Goal: Check status: Check status

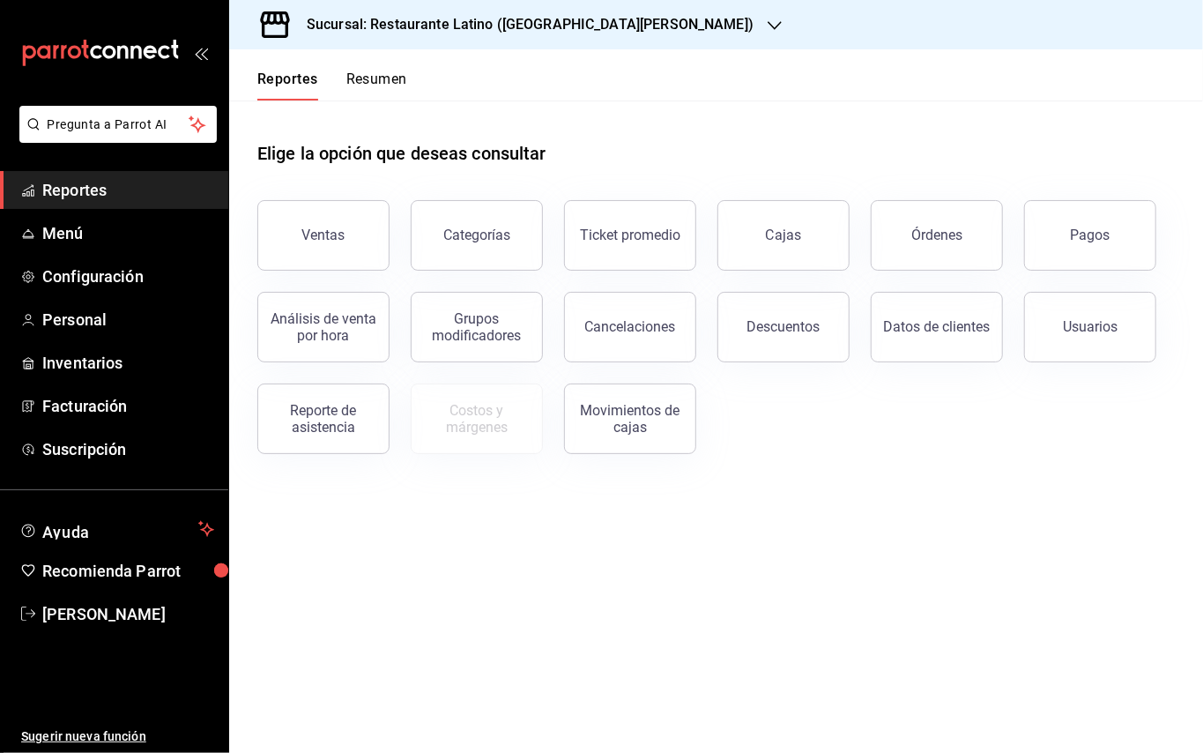
drag, startPoint x: 1118, startPoint y: 233, endPoint x: 1034, endPoint y: 223, distance: 84.3
click at [1118, 233] on button "Pagos" at bounding box center [1090, 235] width 132 height 71
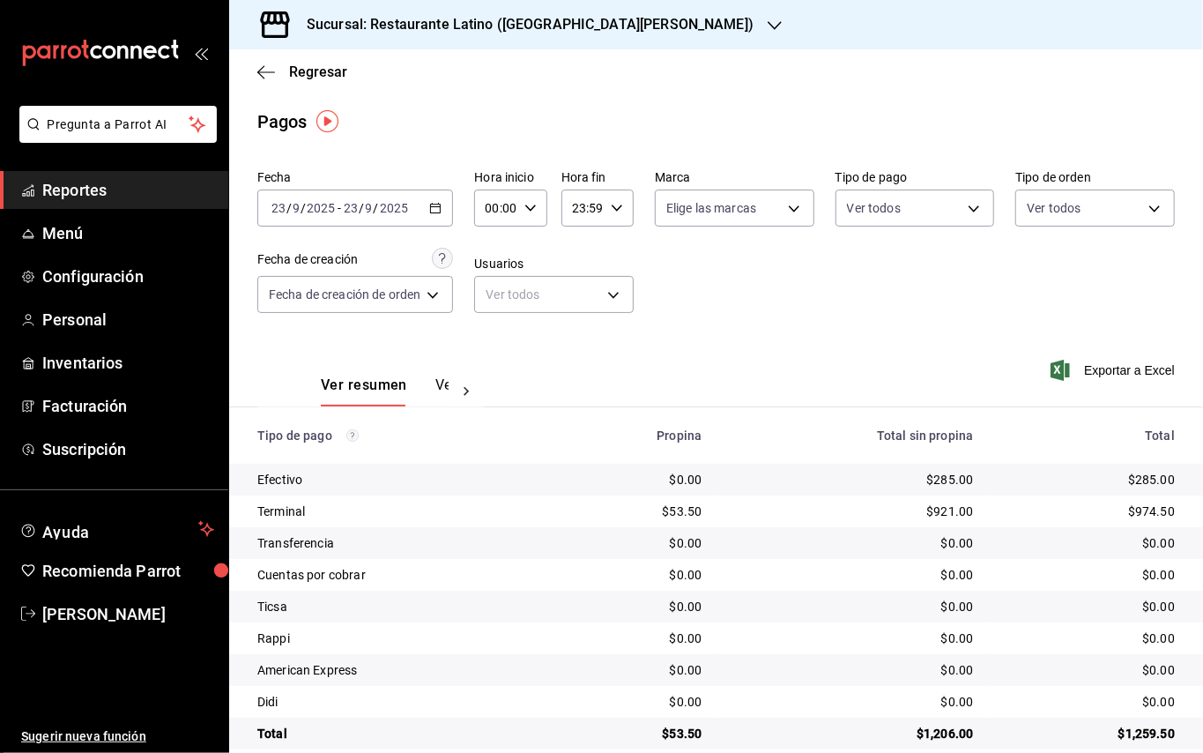
click at [434, 213] on div "[DATE] [DATE] - [DATE] [DATE]" at bounding box center [355, 208] width 196 height 37
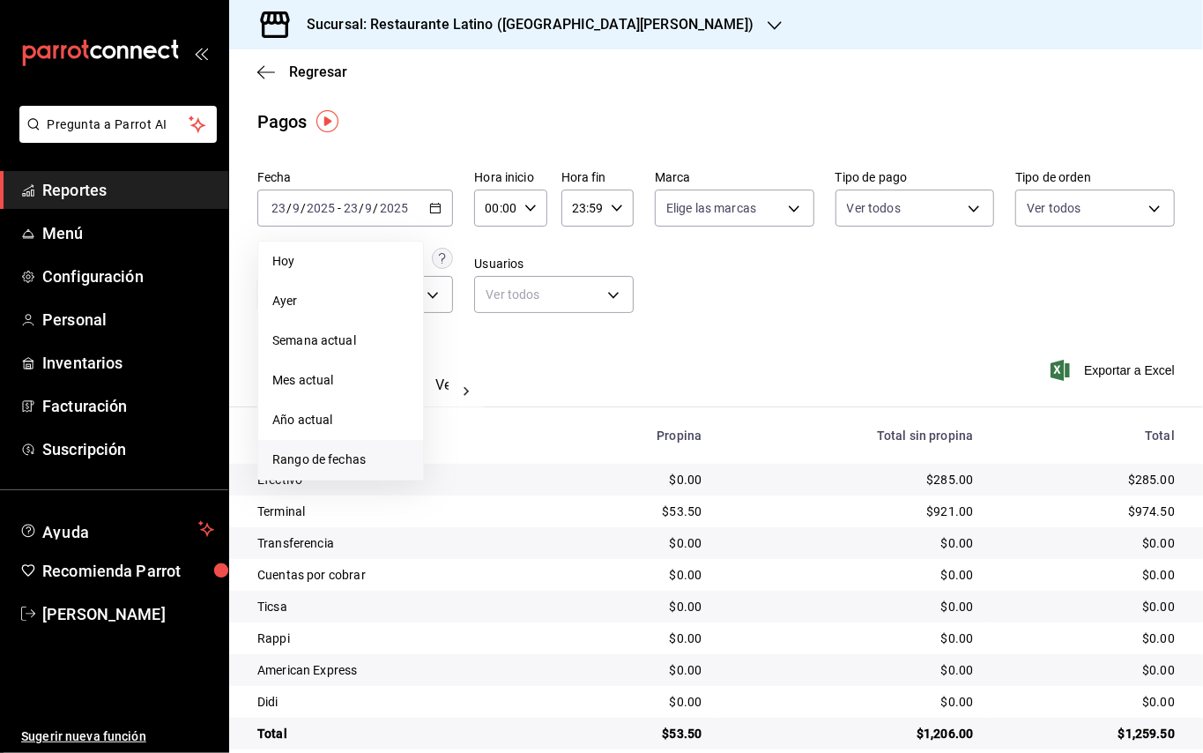
click at [375, 462] on span "Rango de fechas" at bounding box center [340, 459] width 137 height 19
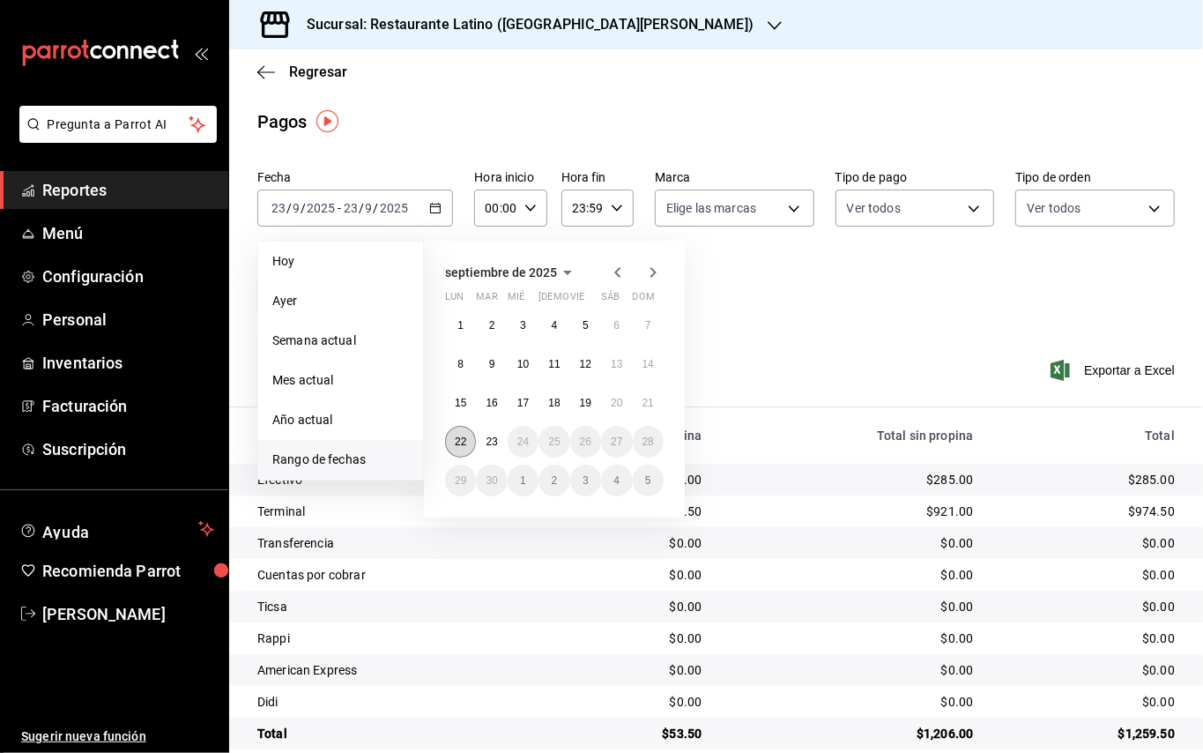
click at [466, 443] on abbr "22" at bounding box center [460, 441] width 11 height 12
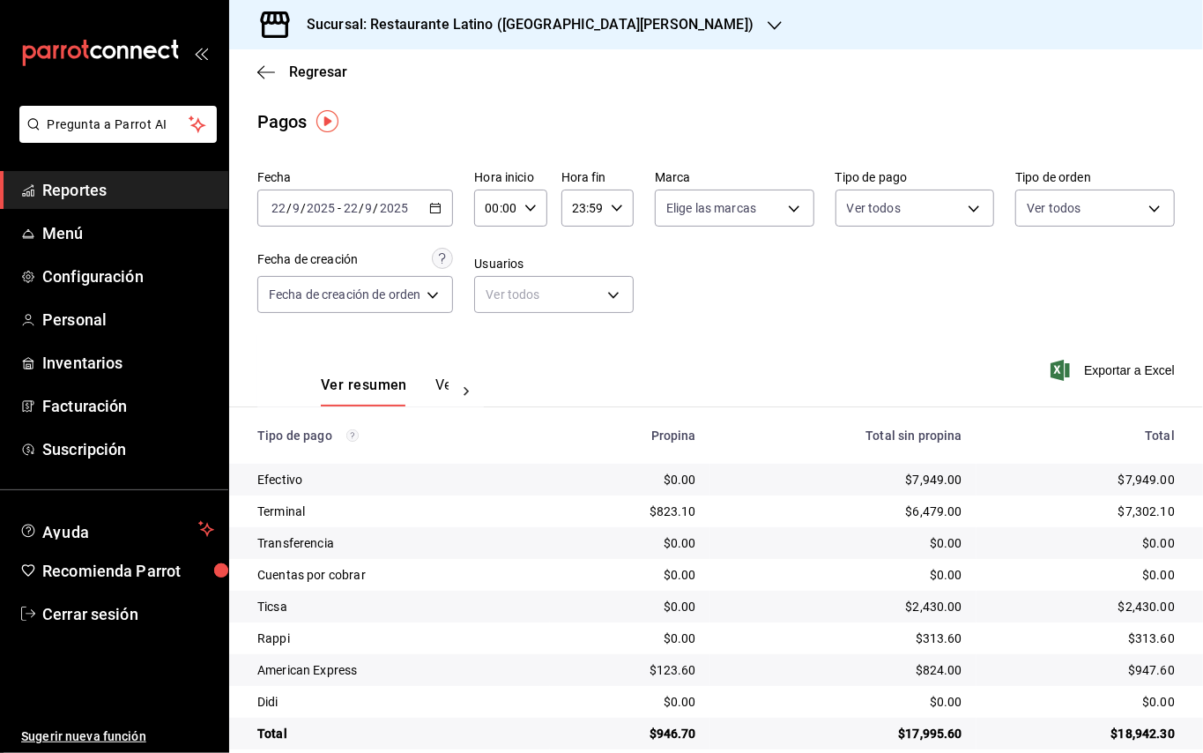
click at [658, 33] on div "Sucursal: Restaurante Latino ([GEOGRAPHIC_DATA][PERSON_NAME])" at bounding box center [516, 24] width 546 height 49
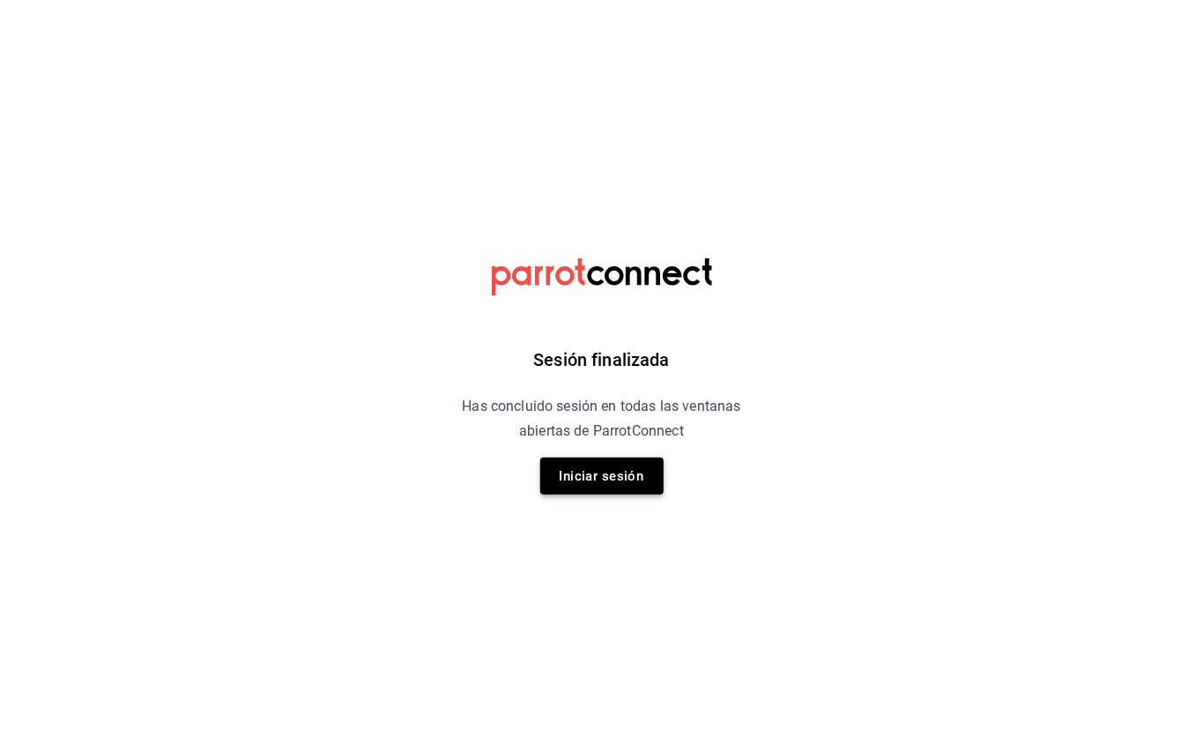
click at [578, 483] on button "Iniciar sesión" at bounding box center [601, 476] width 123 height 37
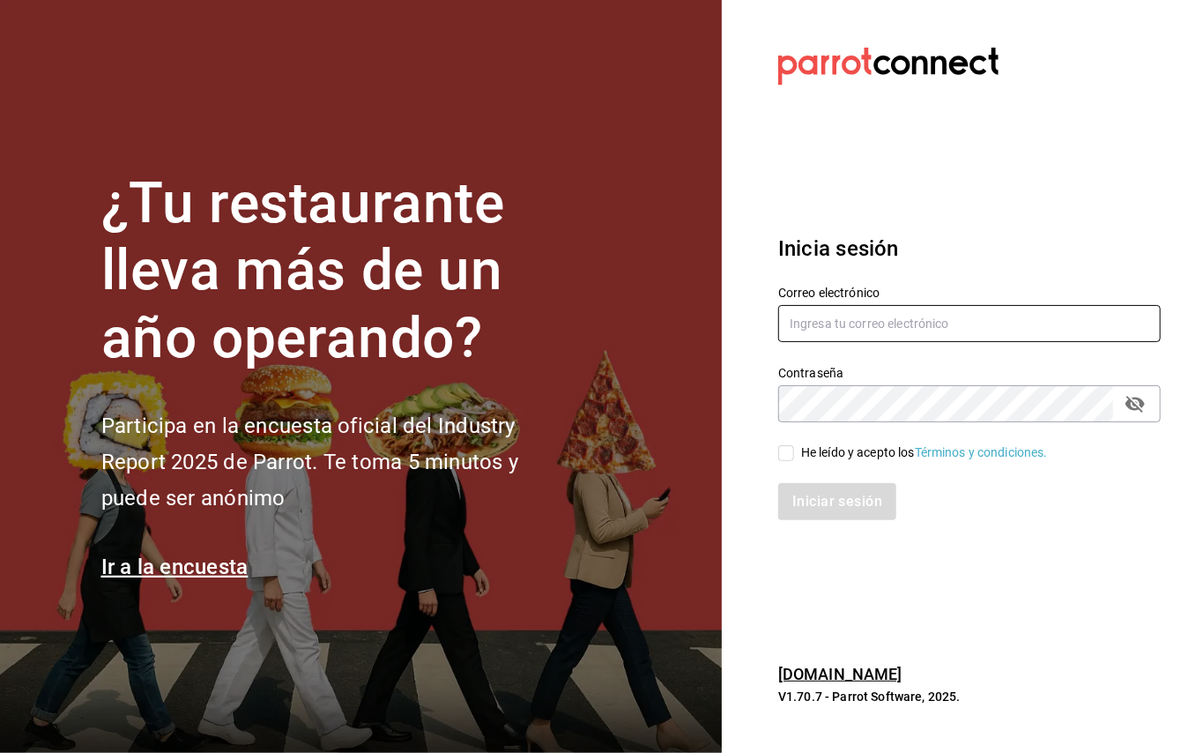
type input "[EMAIL_ADDRESS][DOMAIN_NAME]"
click at [793, 462] on div "Iniciar sesión" at bounding box center [959, 491] width 404 height 58
click at [784, 451] on input "He leído y acepto los Términos y condiciones." at bounding box center [786, 453] width 16 height 16
checkbox input "true"
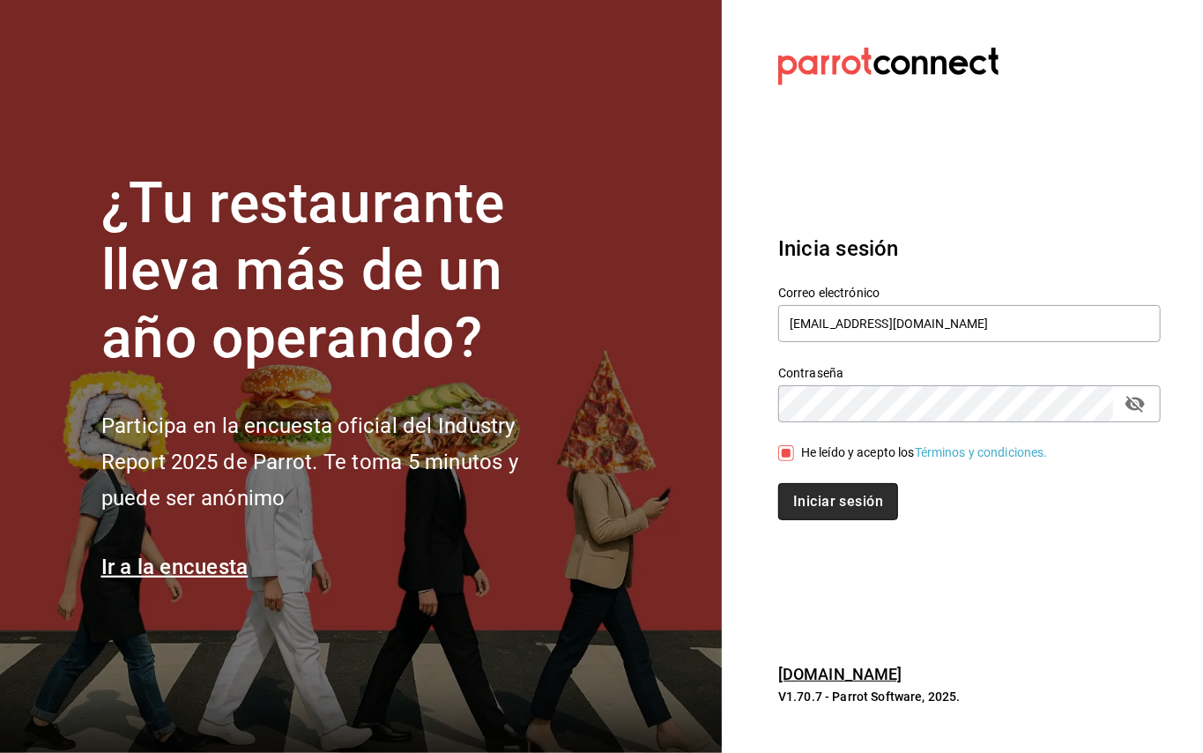
click at [806, 495] on button "Iniciar sesión" at bounding box center [838, 501] width 120 height 37
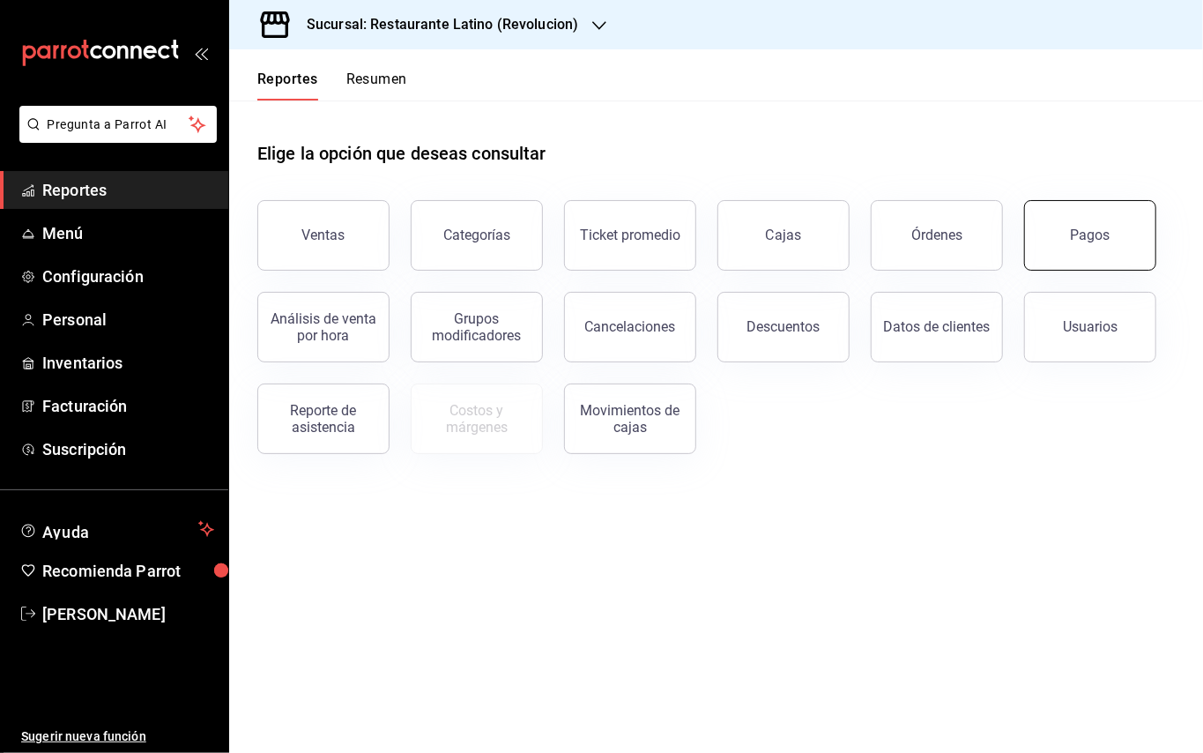
click at [1028, 251] on div "Pagos" at bounding box center [1079, 225] width 153 height 92
click at [1080, 244] on button "Pagos" at bounding box center [1090, 235] width 132 height 71
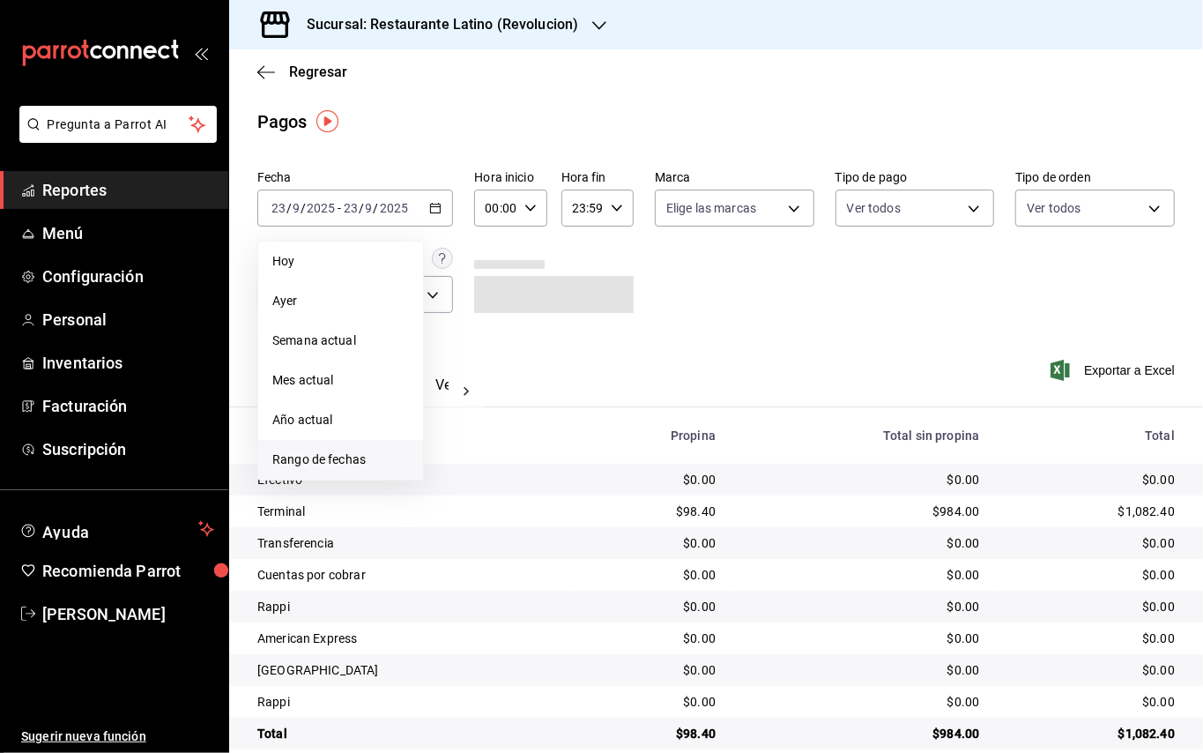
click at [368, 451] on span "Rango de fechas" at bounding box center [340, 459] width 137 height 19
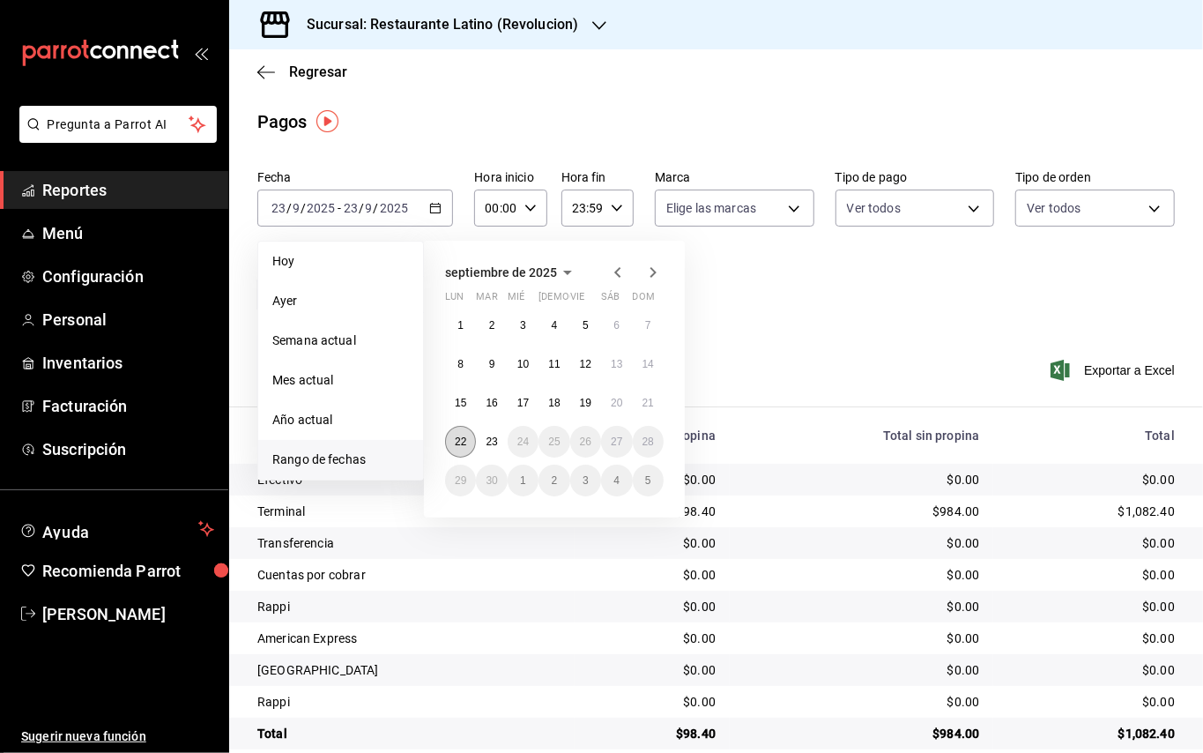
click at [470, 446] on button "22" at bounding box center [460, 442] width 31 height 32
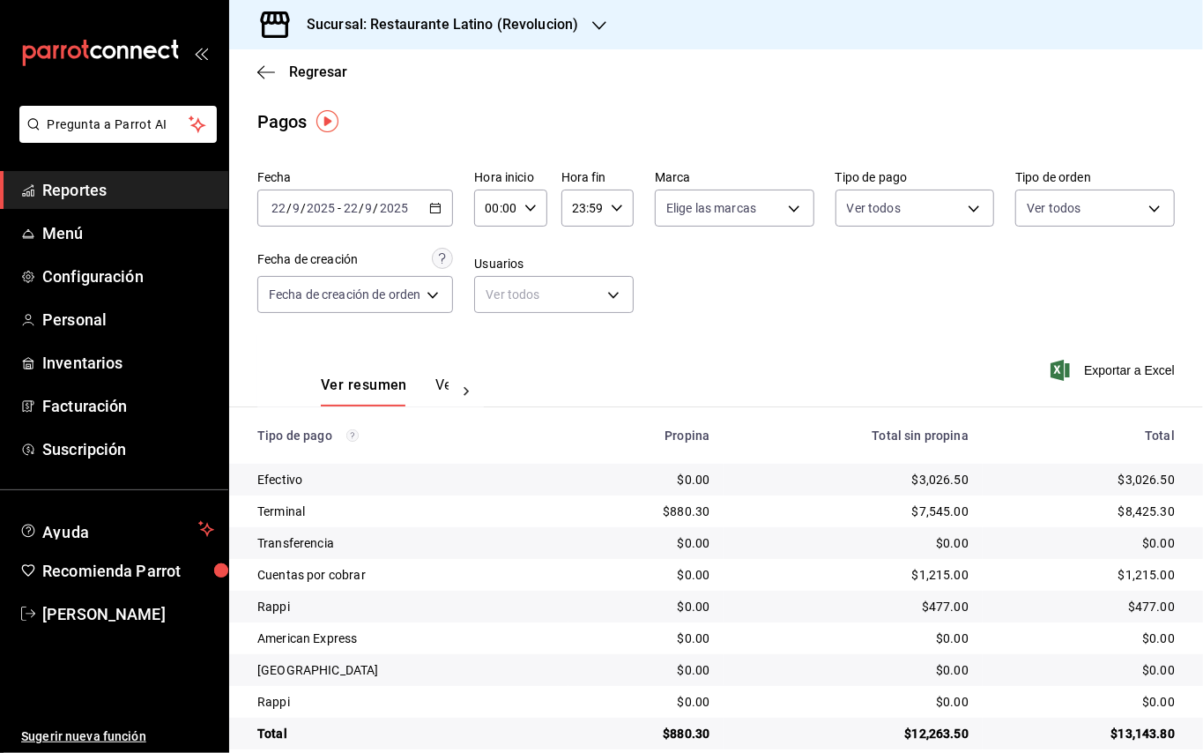
click at [490, 23] on h3 "Sucursal: Restaurante Latino (Revolucion)" at bounding box center [436, 24] width 286 height 21
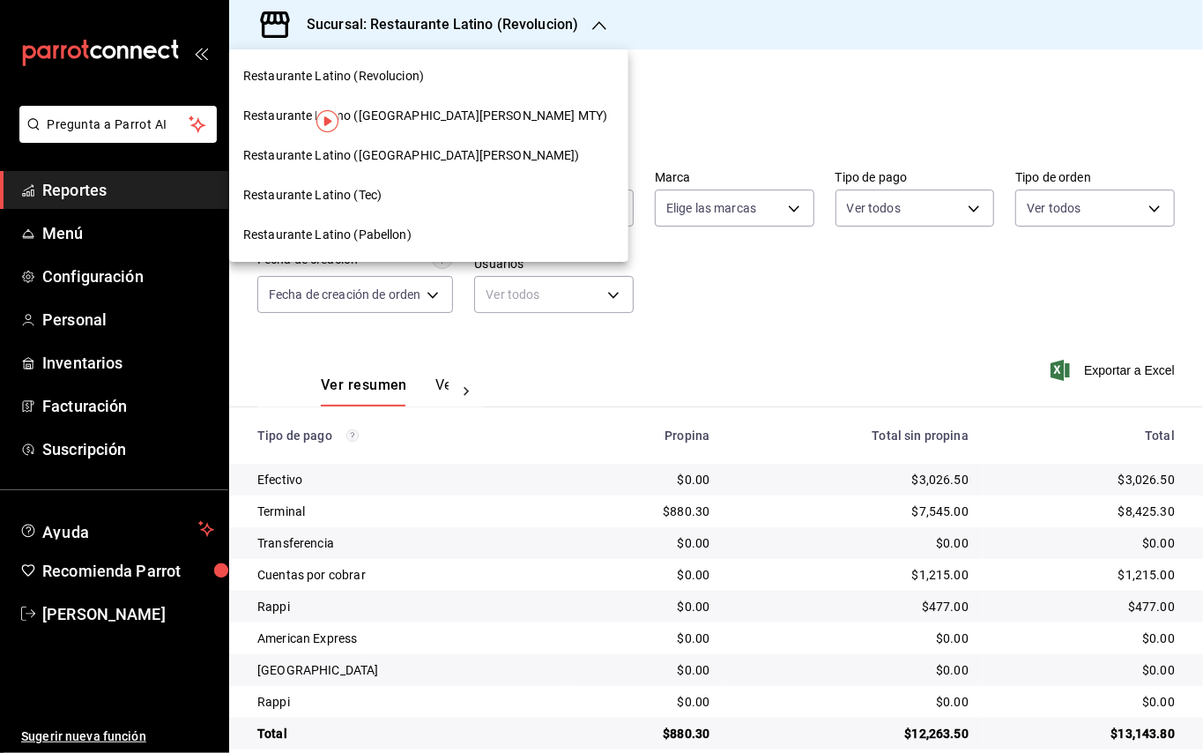
click at [410, 234] on div "Restaurante Latino (Pabellon)" at bounding box center [428, 235] width 371 height 19
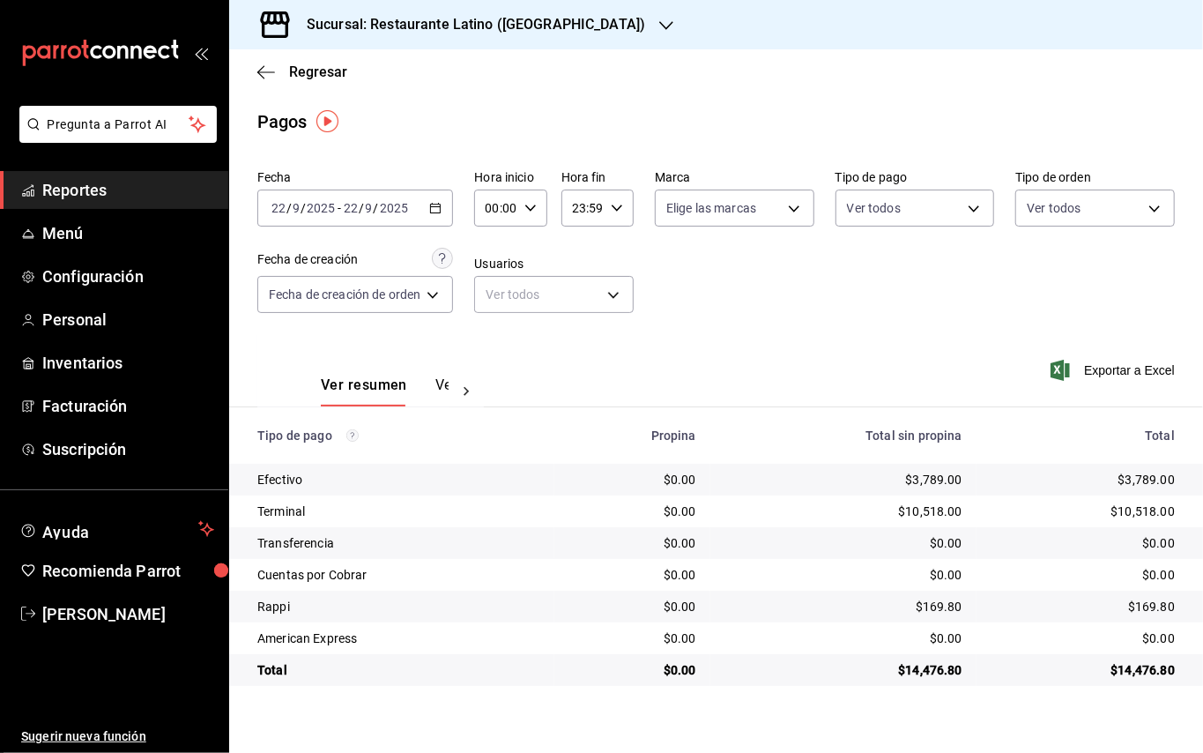
click at [465, 33] on h3 "Sucursal: Restaurante Latino (Pabellon)" at bounding box center [469, 24] width 353 height 21
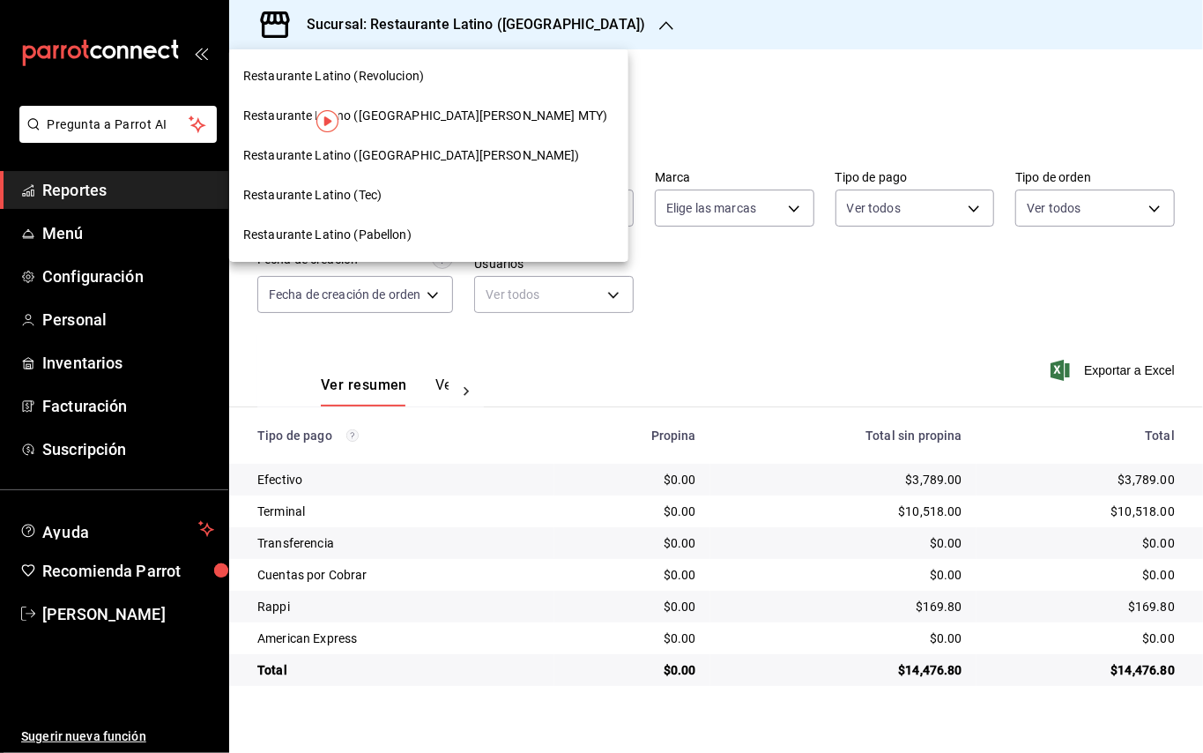
click at [409, 159] on span "Restaurante Latino ([GEOGRAPHIC_DATA][PERSON_NAME])" at bounding box center [411, 155] width 337 height 19
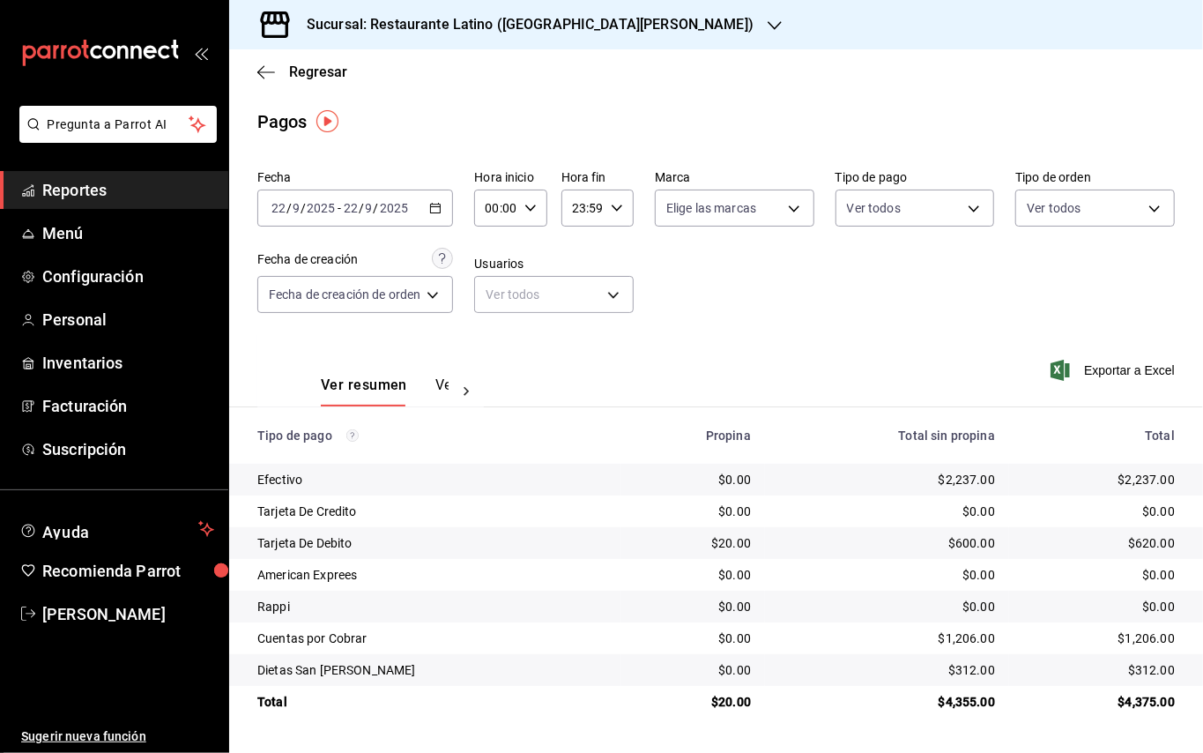
click at [529, 18] on h3 "Sucursal: Restaurante Latino (San Lucas)" at bounding box center [523, 24] width 461 height 21
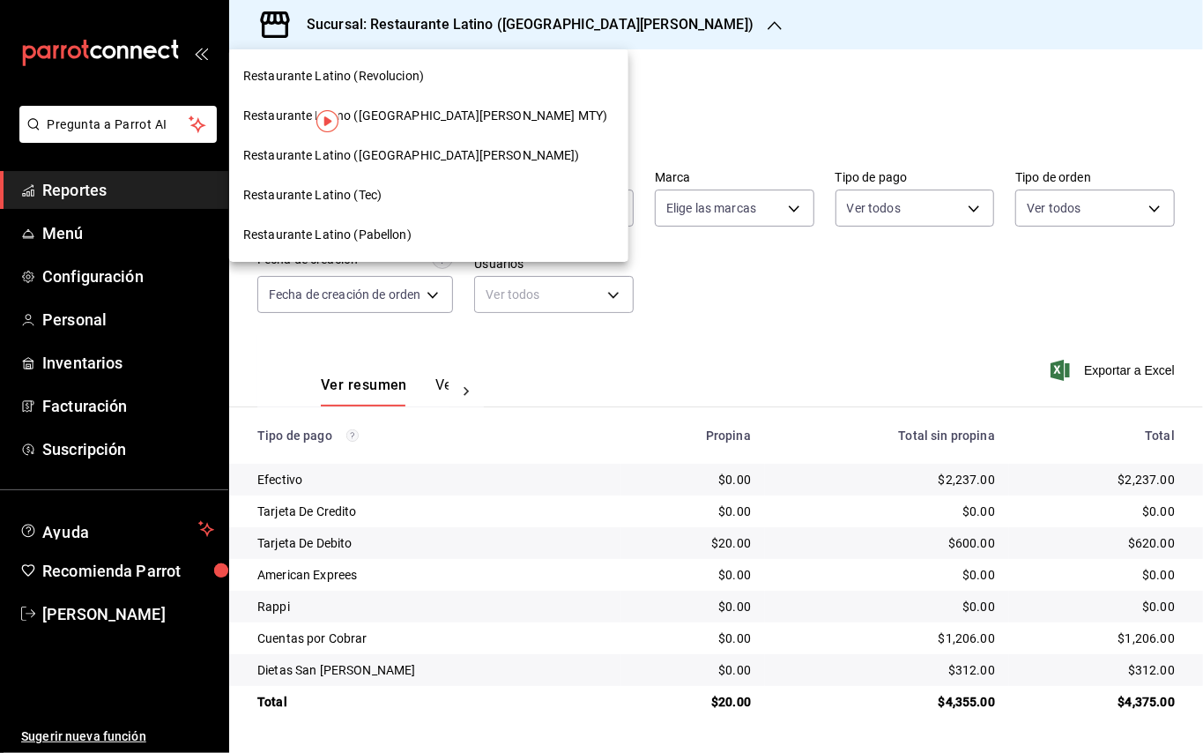
click at [389, 195] on div "Restaurante Latino (Tec)" at bounding box center [428, 195] width 371 height 19
